Goal: Navigation & Orientation: Find specific page/section

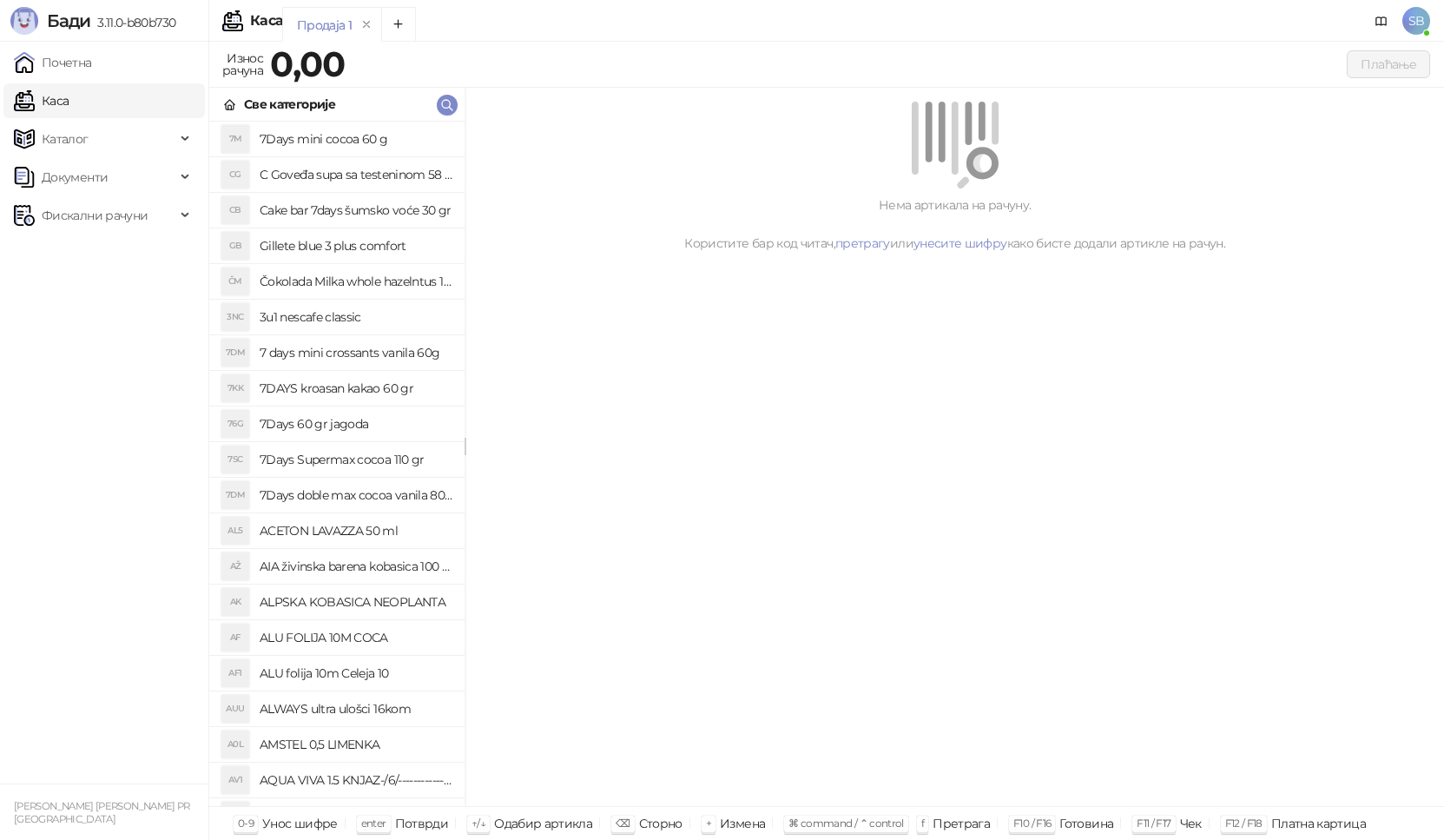
click at [92, 69] on link "Почетна" at bounding box center [53, 62] width 78 height 35
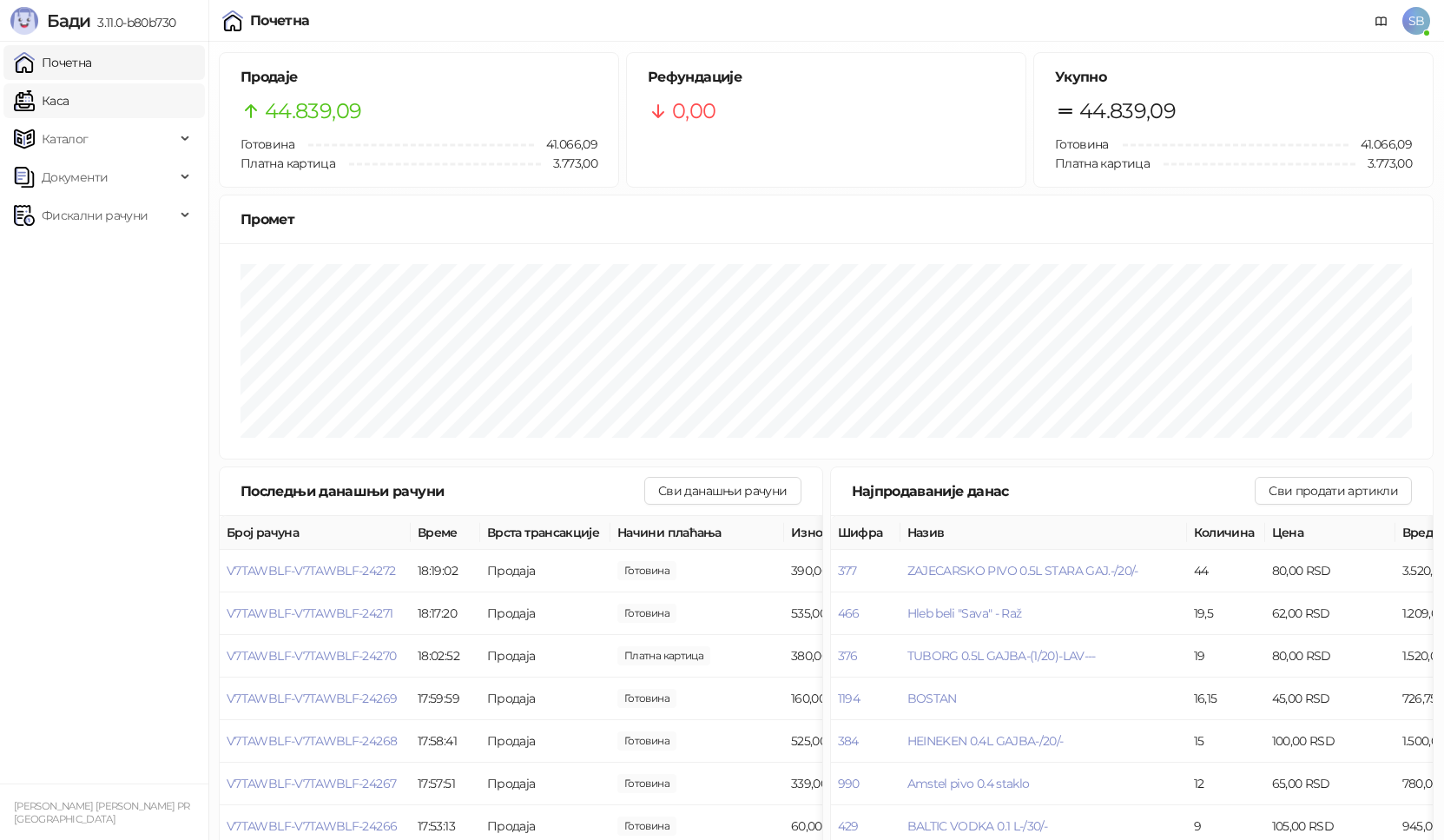
click at [68, 114] on link "Каса" at bounding box center [42, 100] width 55 height 35
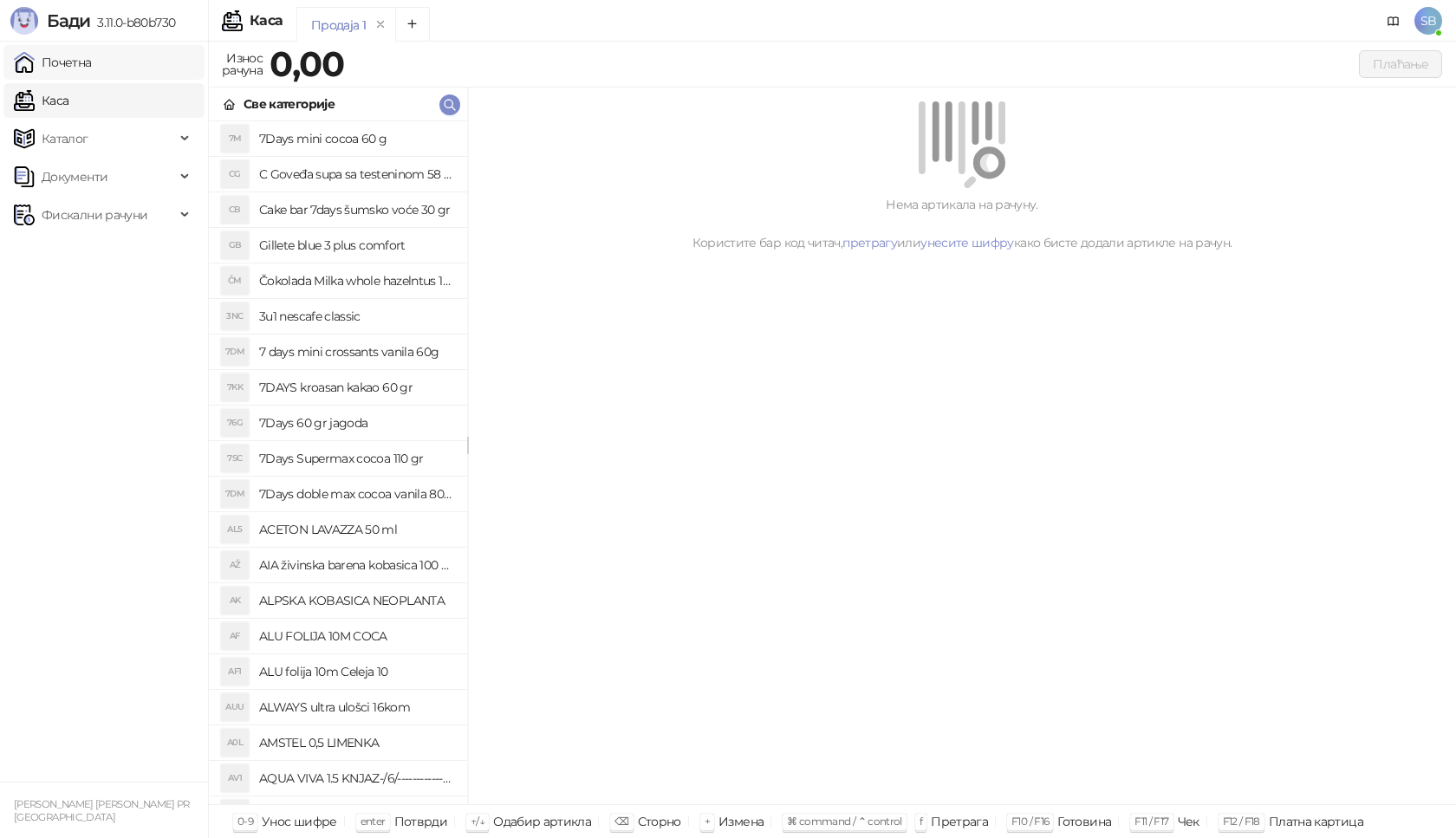
click at [92, 71] on link "Почетна" at bounding box center [53, 62] width 78 height 35
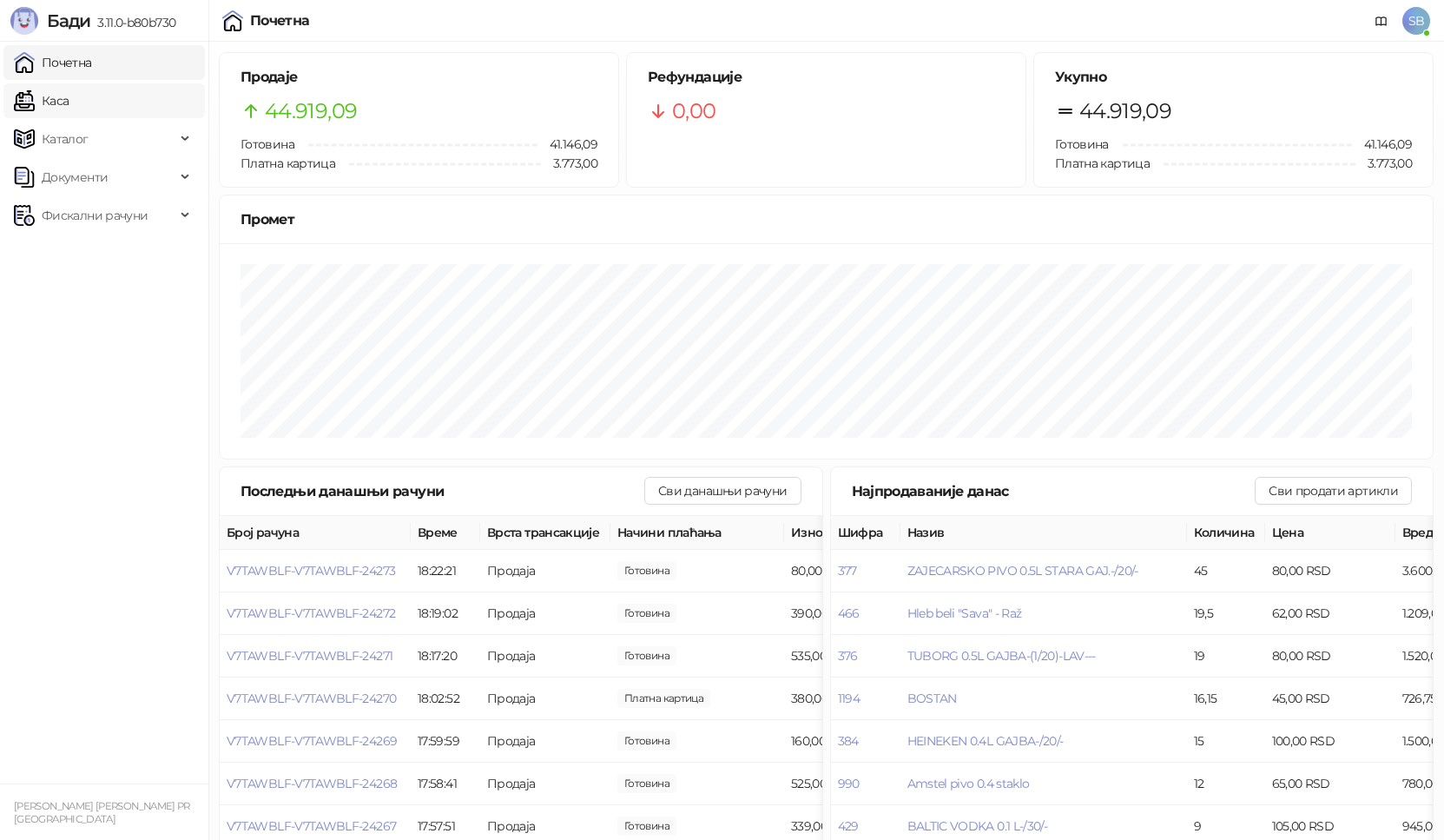
click at [52, 93] on link "Каса" at bounding box center [42, 100] width 55 height 35
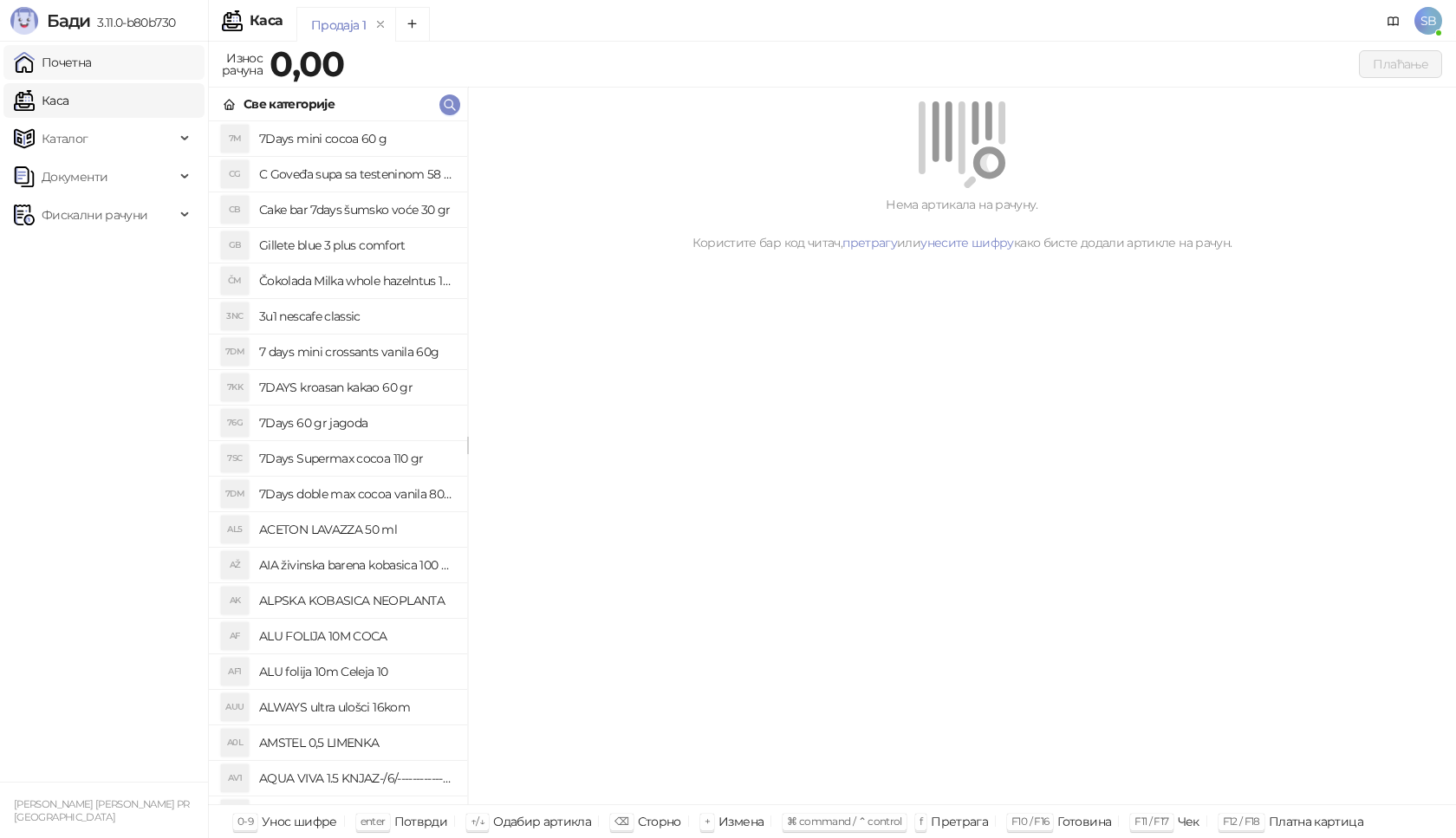
click at [50, 61] on link "Почетна" at bounding box center [53, 62] width 78 height 35
